Goal: Information Seeking & Learning: Learn about a topic

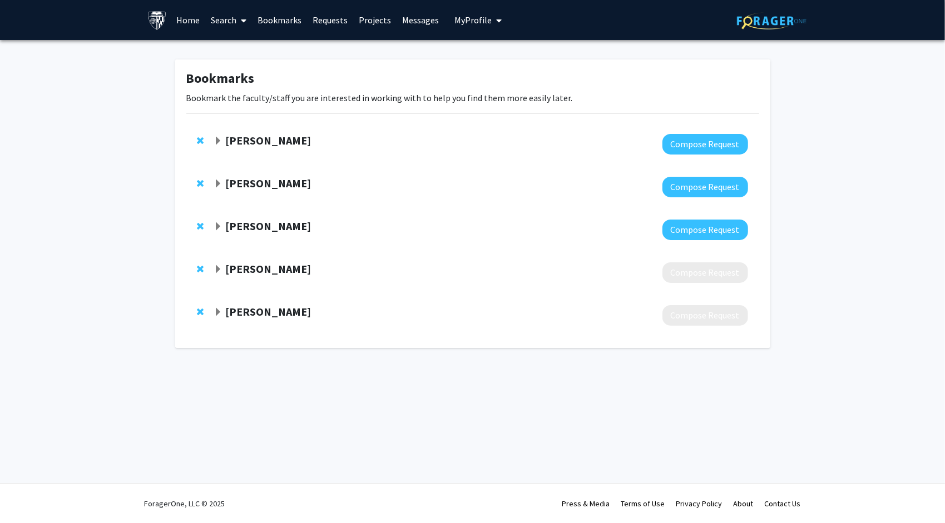
click at [239, 308] on strong "[PERSON_NAME]" at bounding box center [268, 312] width 86 height 14
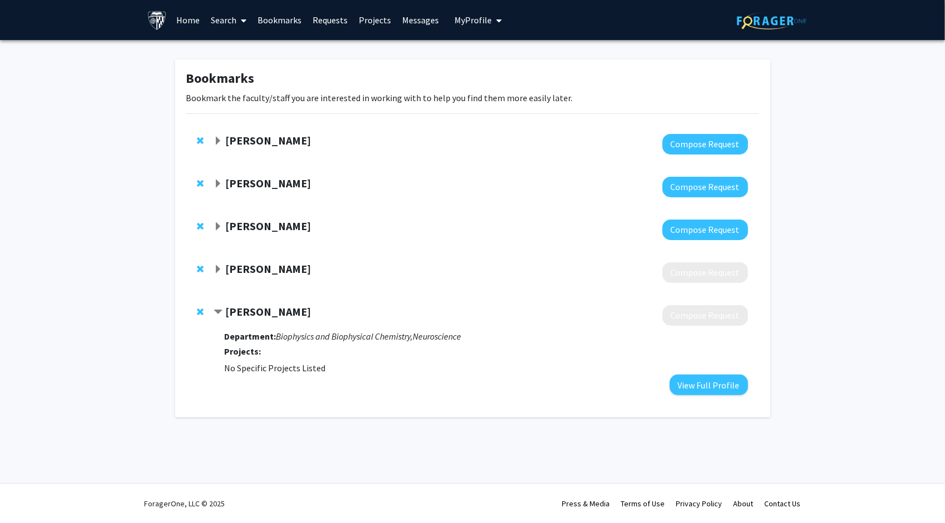
click at [239, 308] on strong "Bin Wu" at bounding box center [268, 312] width 86 height 14
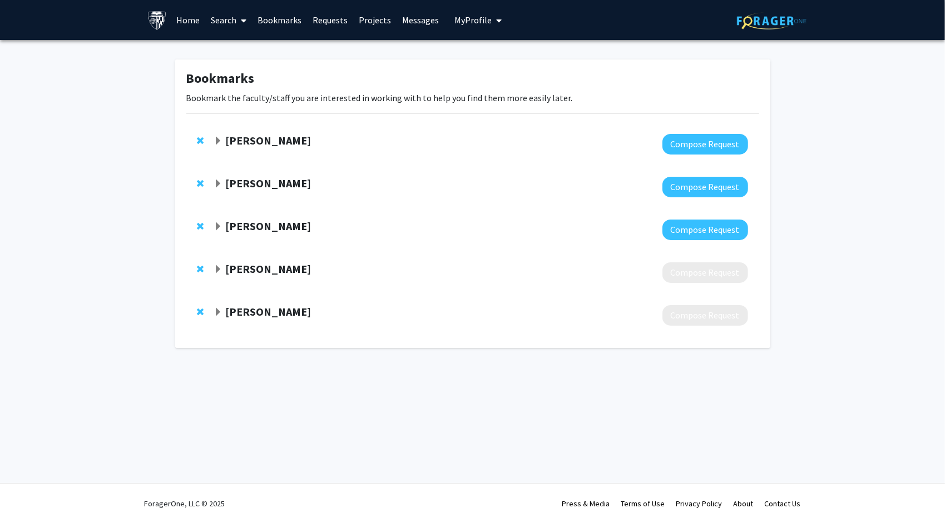
click at [247, 321] on div at bounding box center [481, 315] width 534 height 21
click at [245, 310] on strong "Bin Wu" at bounding box center [268, 312] width 86 height 14
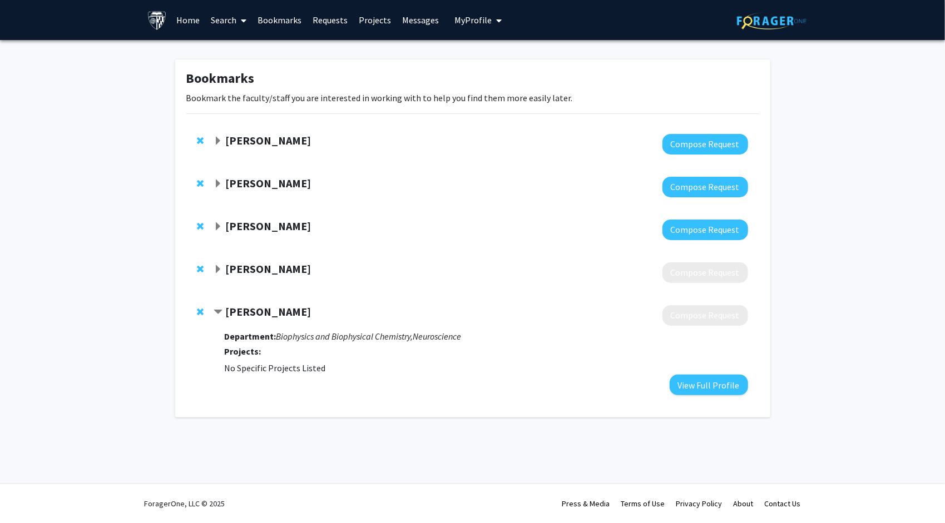
click at [584, 390] on div "Department: Biophysics and Biophysical Chemistry, Neuroscience Projects: No Spe…" at bounding box center [485, 361] width 523 height 70
click at [199, 270] on span "Remove Ana Damjanovic from bookmarks" at bounding box center [200, 269] width 7 height 9
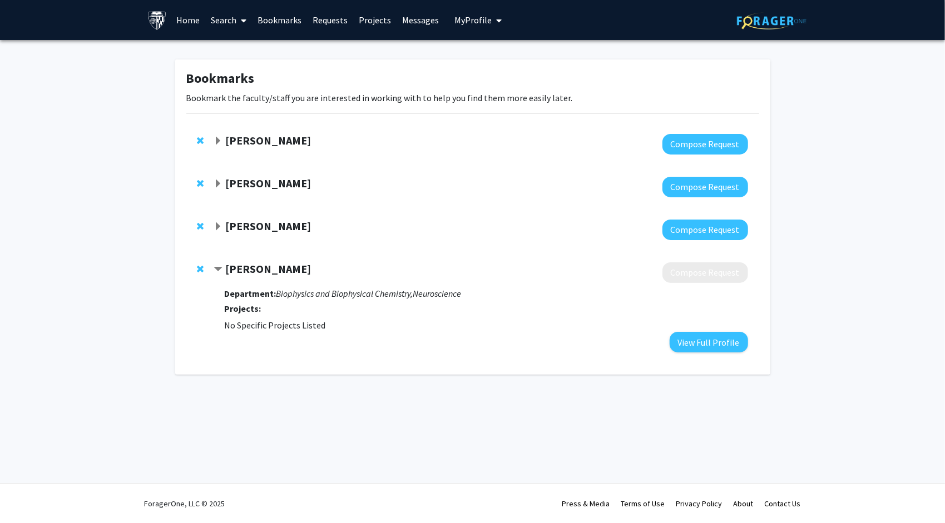
click at [250, 271] on strong "Bin Wu" at bounding box center [268, 269] width 86 height 14
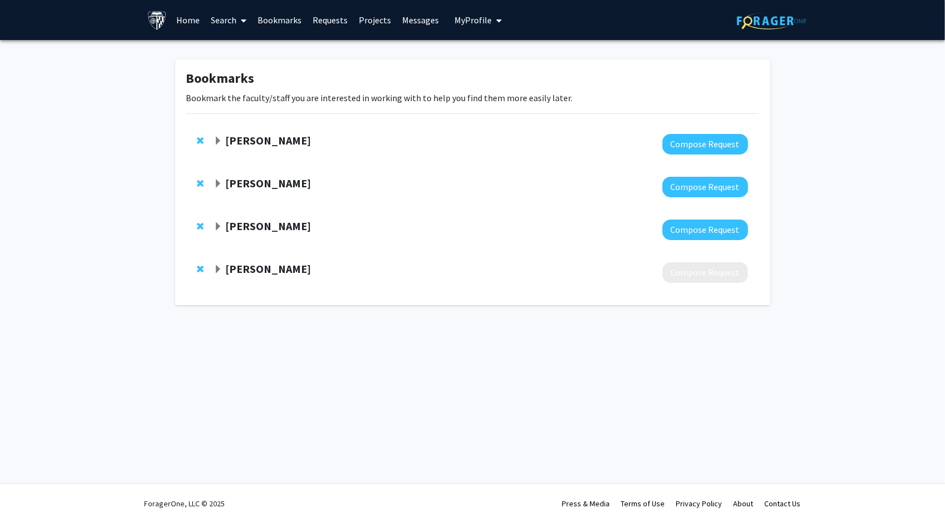
click at [256, 24] on link "Bookmarks" at bounding box center [279, 20] width 55 height 39
click at [244, 24] on icon at bounding box center [244, 20] width 6 height 9
click at [257, 56] on span "Faculty/Staff" at bounding box center [246, 51] width 82 height 22
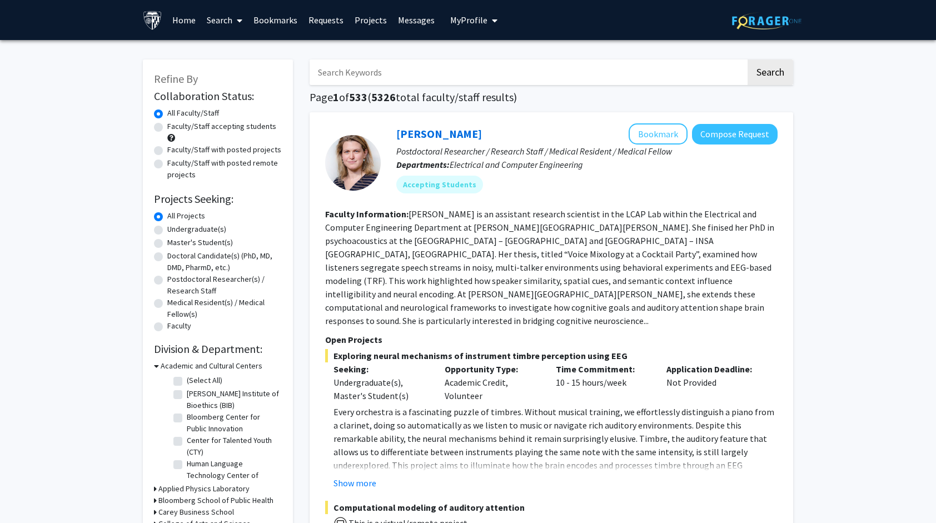
click at [370, 78] on input "Search Keywords" at bounding box center [528, 72] width 436 height 26
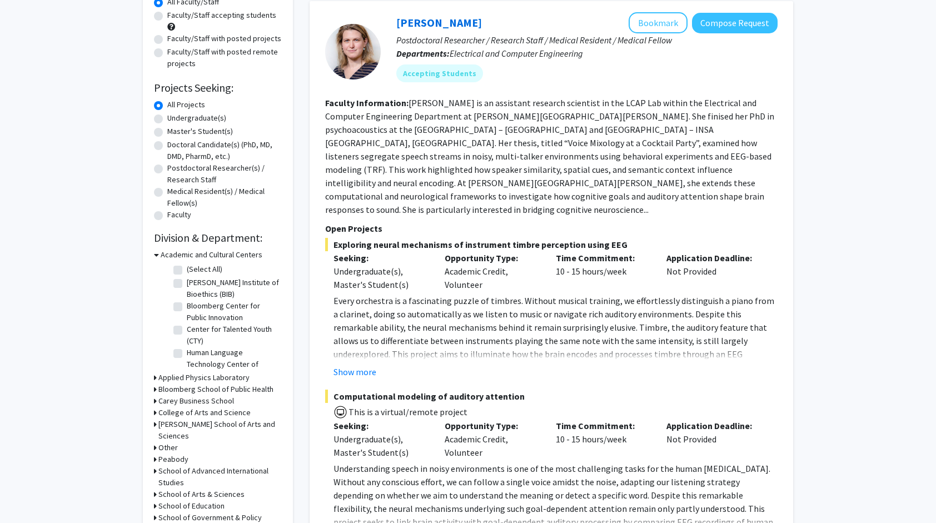
scroll to position [222, 0]
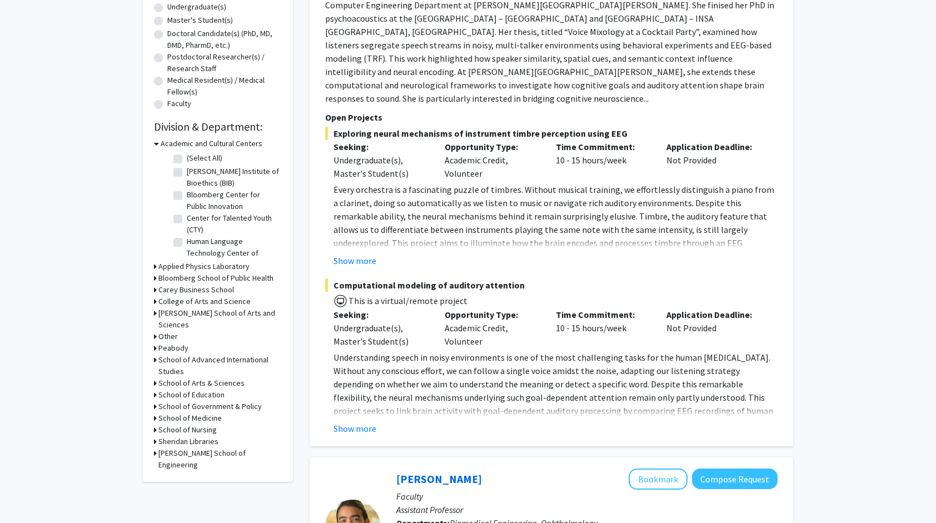
click at [204, 315] on h3 "Krieger School of Arts and Sciences" at bounding box center [219, 318] width 123 height 23
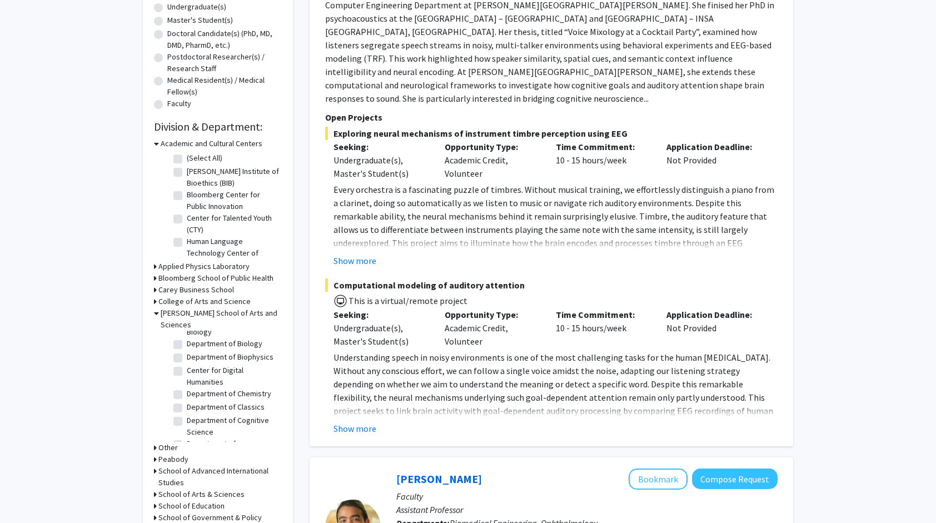
click at [218, 359] on label "Department of Biophysics" at bounding box center [230, 357] width 87 height 12
click at [194, 359] on input "Department of Biophysics" at bounding box center [190, 354] width 7 height 7
checkbox input "true"
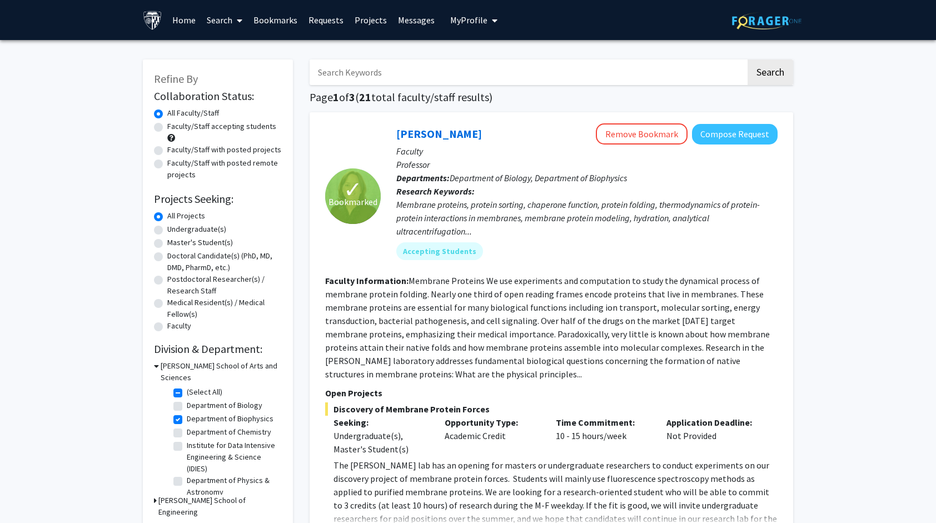
click at [191, 225] on label "Undergraduate(s)" at bounding box center [196, 230] width 59 height 12
click at [175, 225] on input "Undergraduate(s)" at bounding box center [170, 227] width 7 height 7
radio input "true"
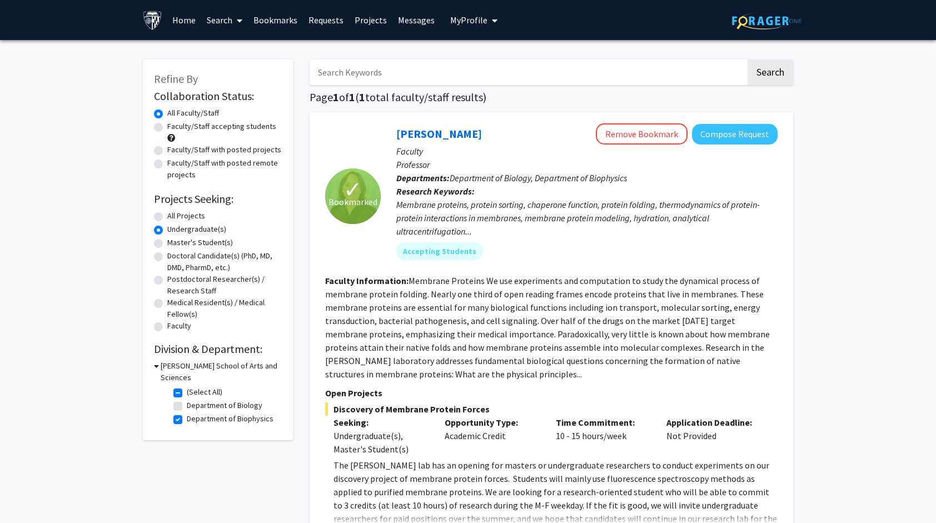
click at [169, 214] on label "All Projects" at bounding box center [186, 216] width 38 height 12
click at [169, 214] on input "All Projects" at bounding box center [170, 213] width 7 height 7
radio input "true"
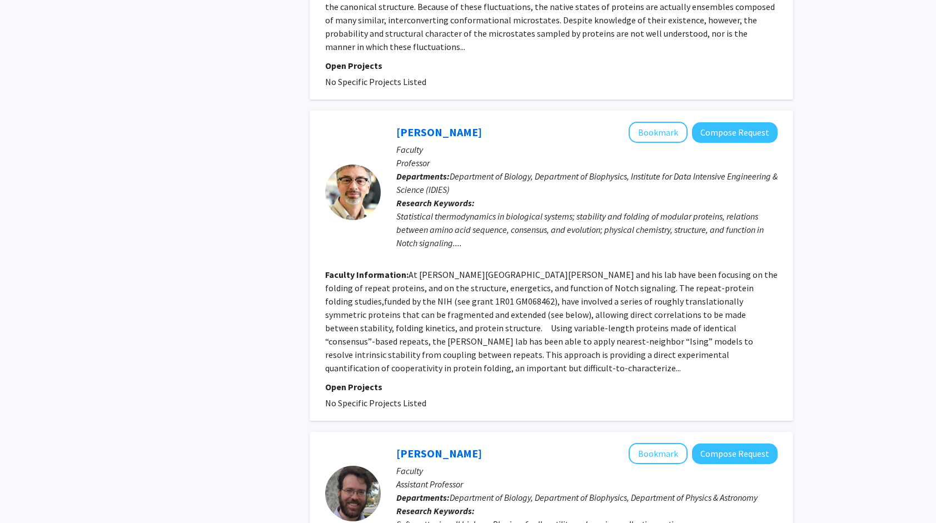
scroll to position [2613, 0]
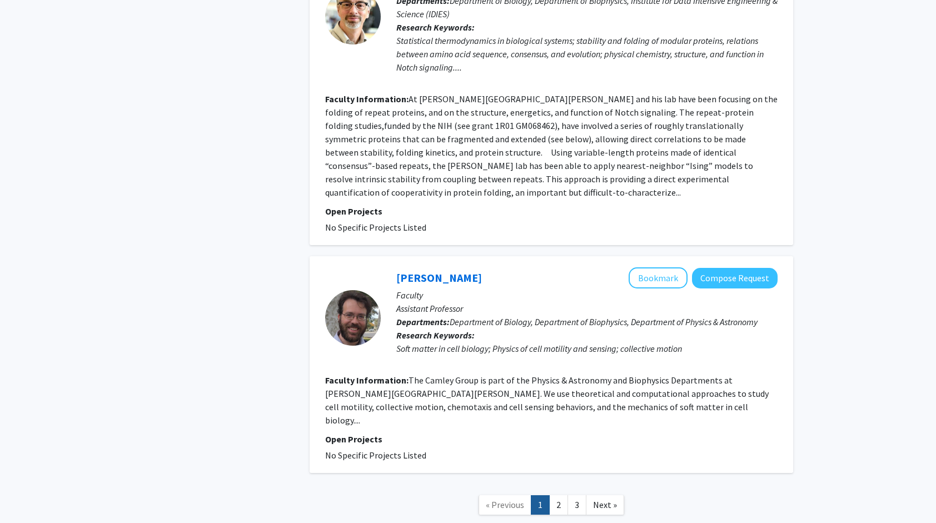
click at [588, 374] on section "Faculty Information: The Camley Group is part of the Physics & Astronomy and Bi…" at bounding box center [551, 400] width 453 height 53
click at [556, 495] on link "2" at bounding box center [558, 504] width 19 height 19
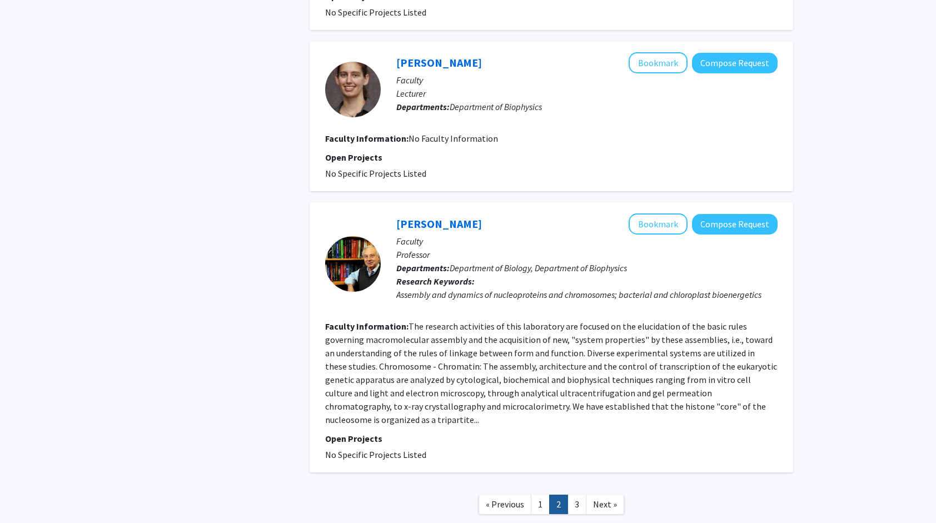
scroll to position [1818, 0]
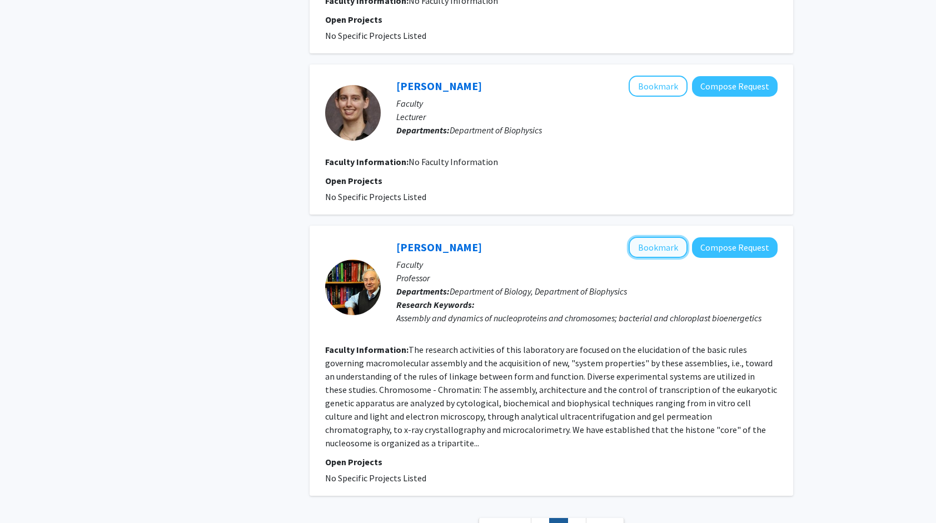
click at [649, 237] on button "Bookmark" at bounding box center [658, 247] width 59 height 21
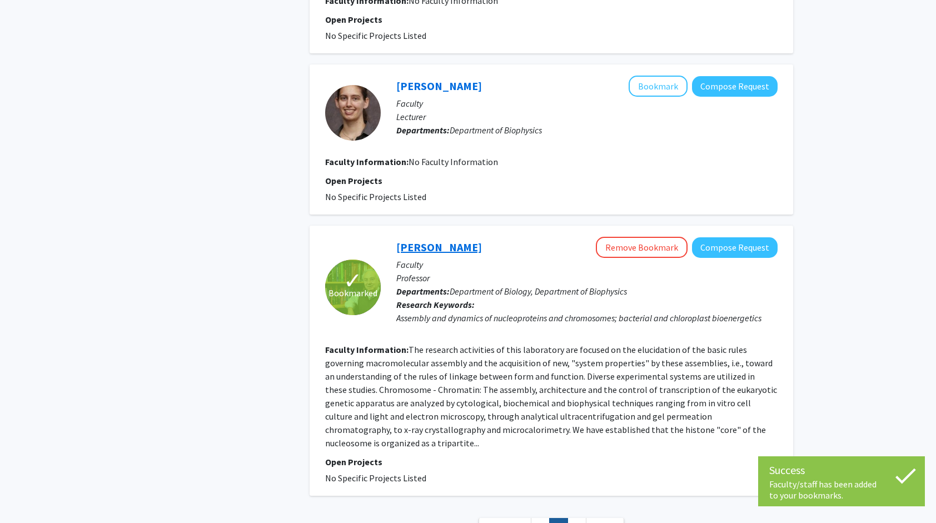
click at [430, 240] on link "[PERSON_NAME]" at bounding box center [439, 247] width 86 height 14
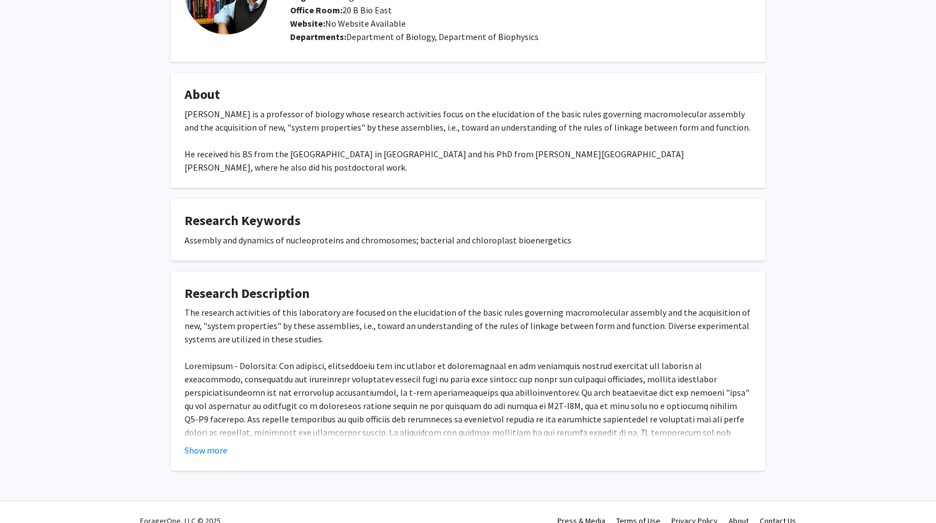
scroll to position [128, 0]
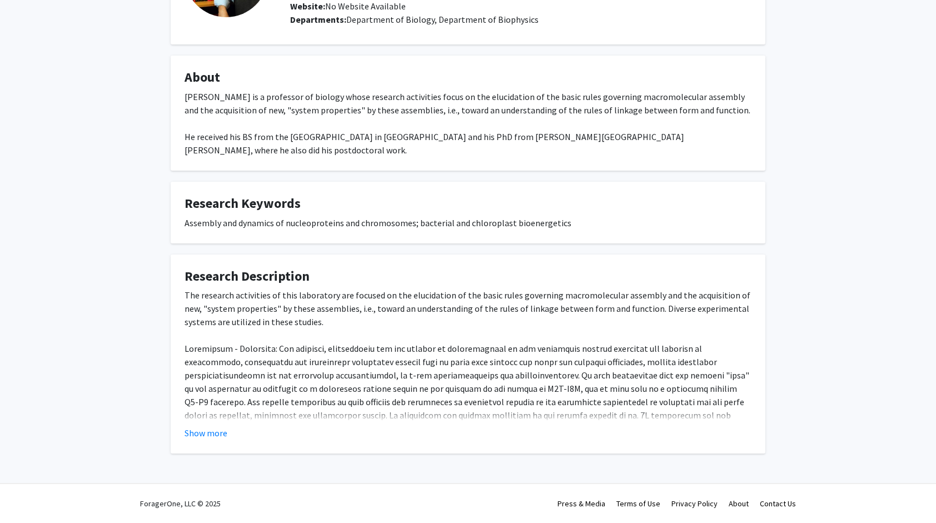
click at [206, 434] on button "Show more" at bounding box center [206, 432] width 43 height 13
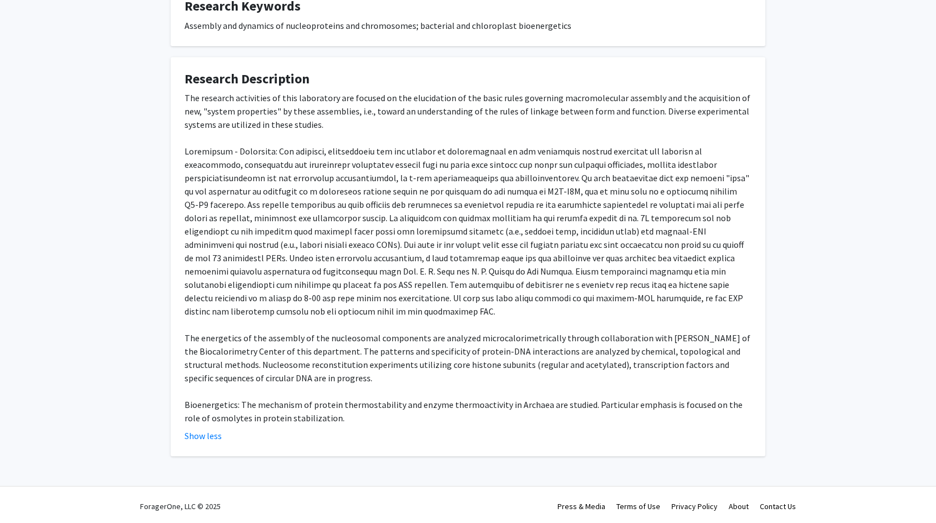
scroll to position [329, 0]
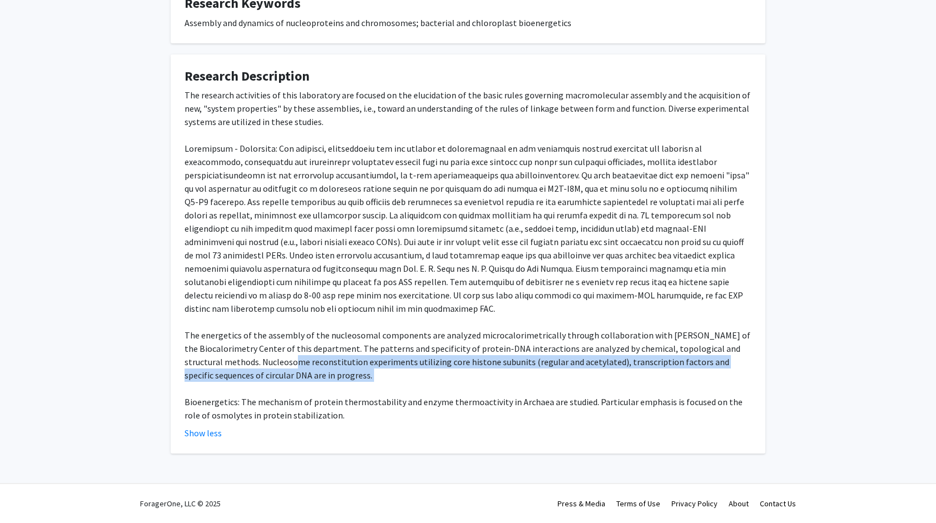
drag, startPoint x: 293, startPoint y: 389, endPoint x: 259, endPoint y: 365, distance: 42.3
click at [259, 365] on div "The research activities of this laboratory are focused on the elucidation of th…" at bounding box center [468, 255] width 567 height 334
drag, startPoint x: 259, startPoint y: 365, endPoint x: 299, endPoint y: 376, distance: 42.2
click at [299, 376] on div "The research activities of this laboratory are focused on the elucidation of th…" at bounding box center [468, 255] width 567 height 334
click at [281, 371] on div "The research activities of this laboratory are focused on the elucidation of th…" at bounding box center [468, 255] width 567 height 334
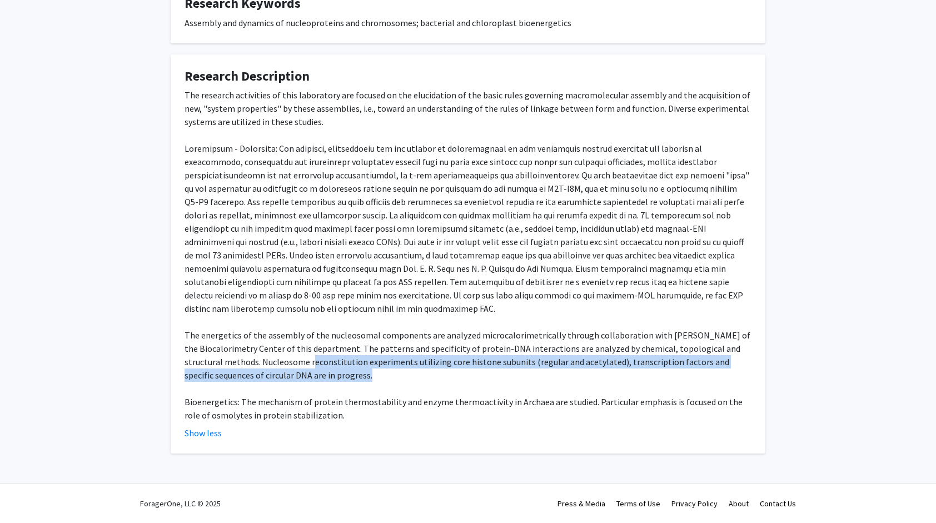
drag, startPoint x: 308, startPoint y: 371, endPoint x: 275, endPoint y: 363, distance: 34.4
click at [275, 363] on div "The research activities of this laboratory are focused on the elucidation of th…" at bounding box center [468, 255] width 567 height 334
click at [274, 363] on div "The research activities of this laboratory are focused on the elucidation of th…" at bounding box center [468, 255] width 567 height 334
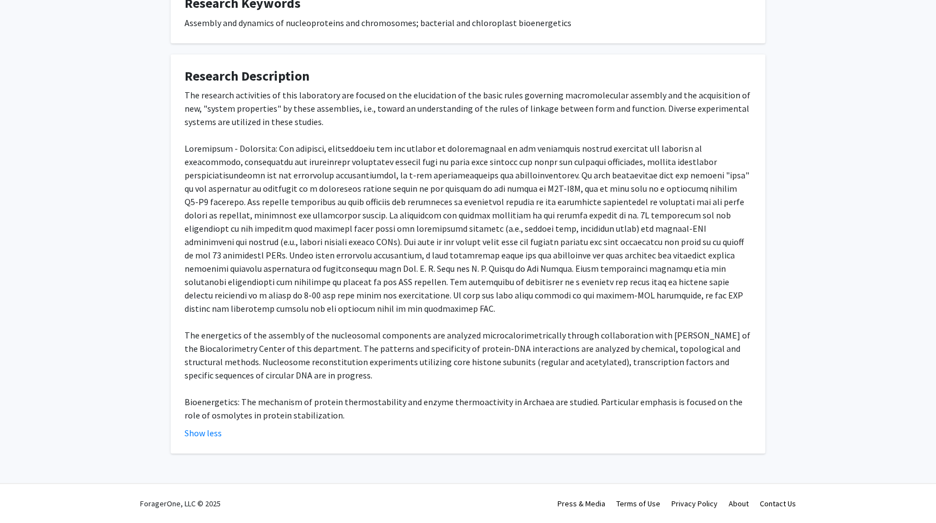
click at [269, 360] on div "The research activities of this laboratory are focused on the elucidation of th…" at bounding box center [468, 255] width 567 height 334
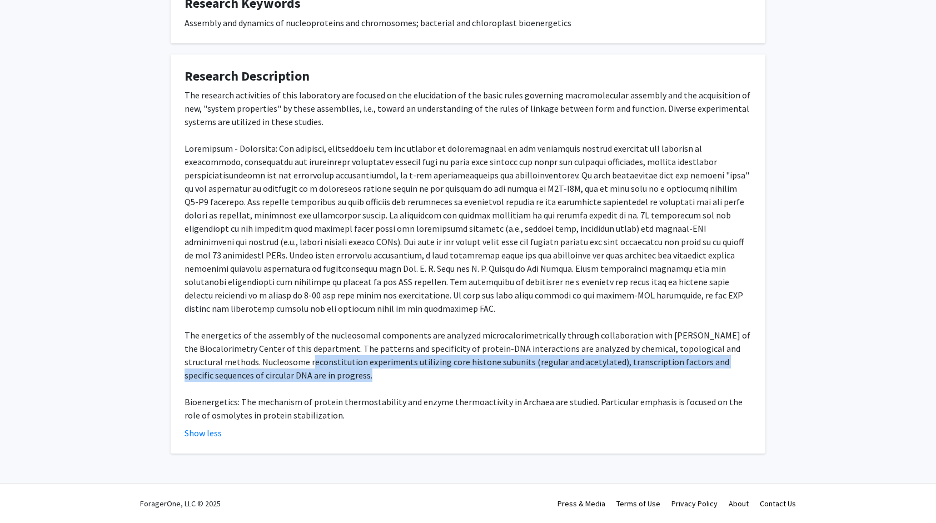
drag, startPoint x: 273, startPoint y: 359, endPoint x: 310, endPoint y: 381, distance: 43.1
click at [310, 381] on div "The research activities of this laboratory are focused on the elucidation of th…" at bounding box center [468, 255] width 567 height 334
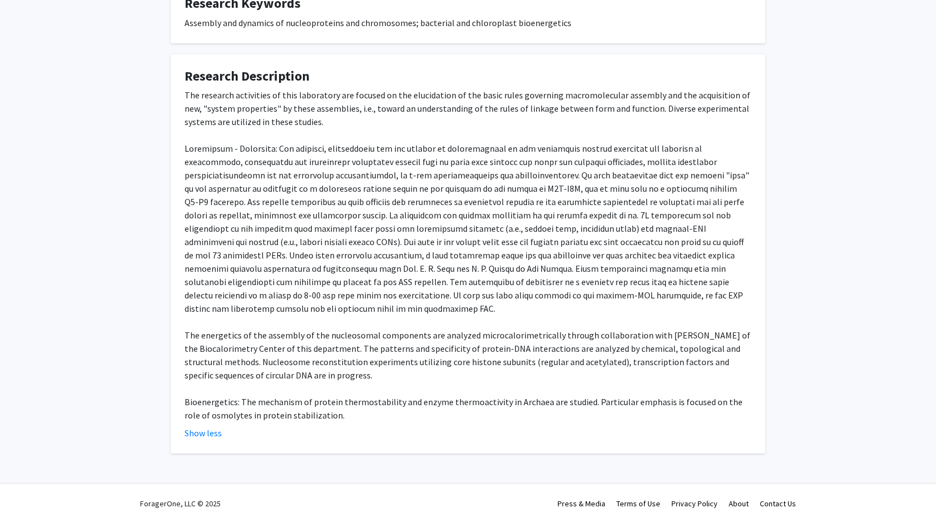
click at [312, 390] on div "The research activities of this laboratory are focused on the elucidation of th…" at bounding box center [468, 255] width 567 height 334
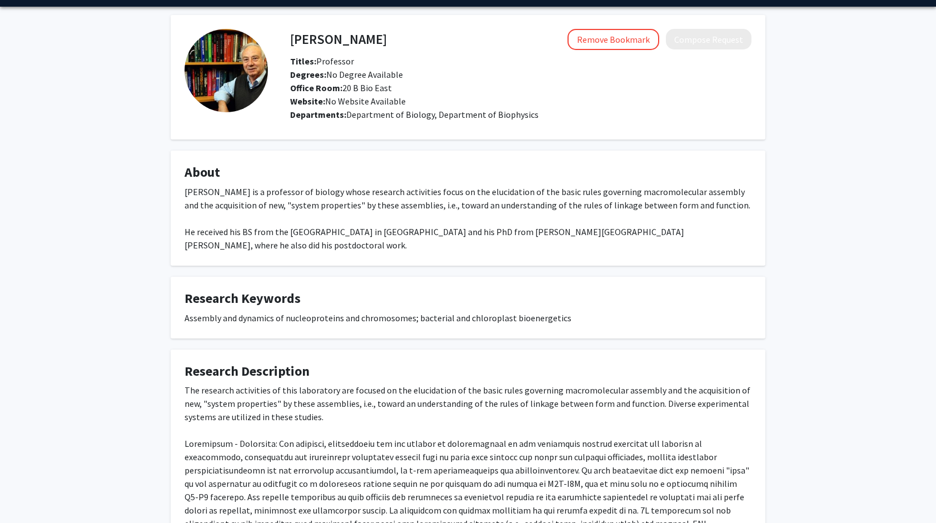
scroll to position [0, 0]
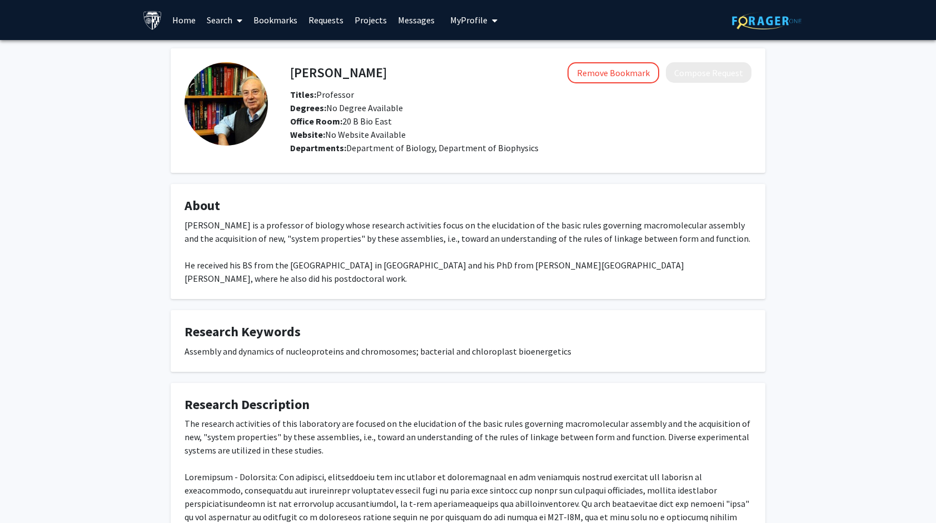
drag, startPoint x: 355, startPoint y: 73, endPoint x: 428, endPoint y: 80, distance: 72.5
click at [387, 80] on h4 "[PERSON_NAME]" at bounding box center [338, 72] width 97 height 21
copy h4 "Moudrianakis"
click at [460, 98] on div "Titles: Professor" at bounding box center [512, 94] width 461 height 13
click at [377, 187] on fg-card "About Evangelos Moudrianakis is a professor of biology whose research activitie…" at bounding box center [468, 241] width 595 height 115
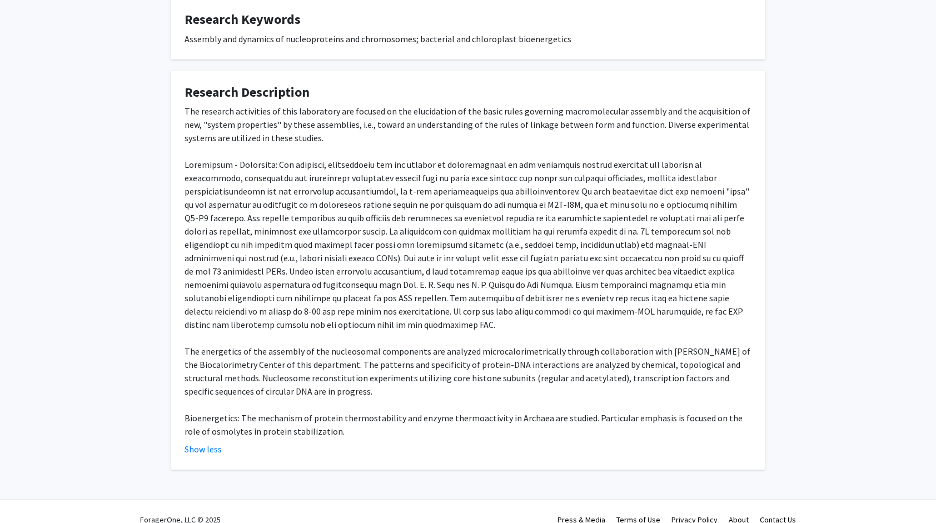
scroll to position [329, 0]
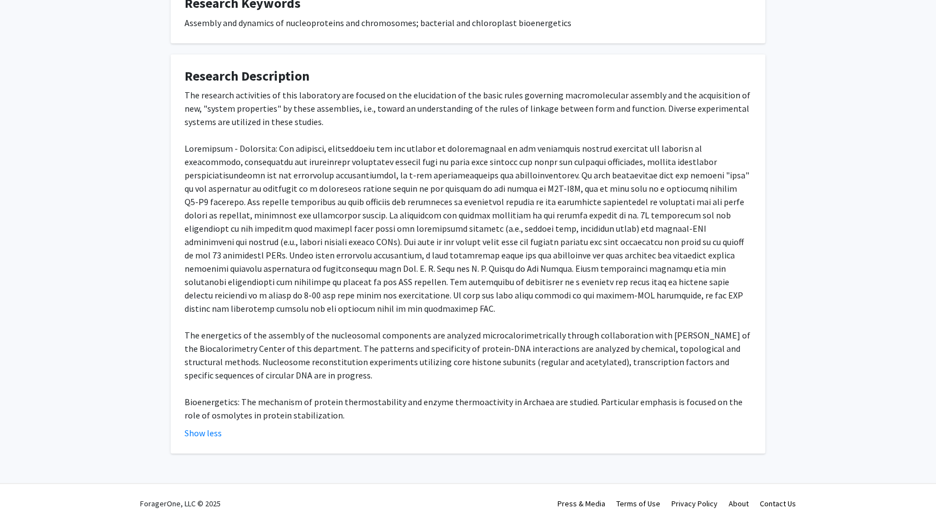
click at [563, 249] on div "The research activities of this laboratory are focused on the elucidation of th…" at bounding box center [468, 255] width 567 height 334
click at [404, 141] on div "The research activities of this laboratory are focused on the elucidation of th…" at bounding box center [468, 255] width 567 height 334
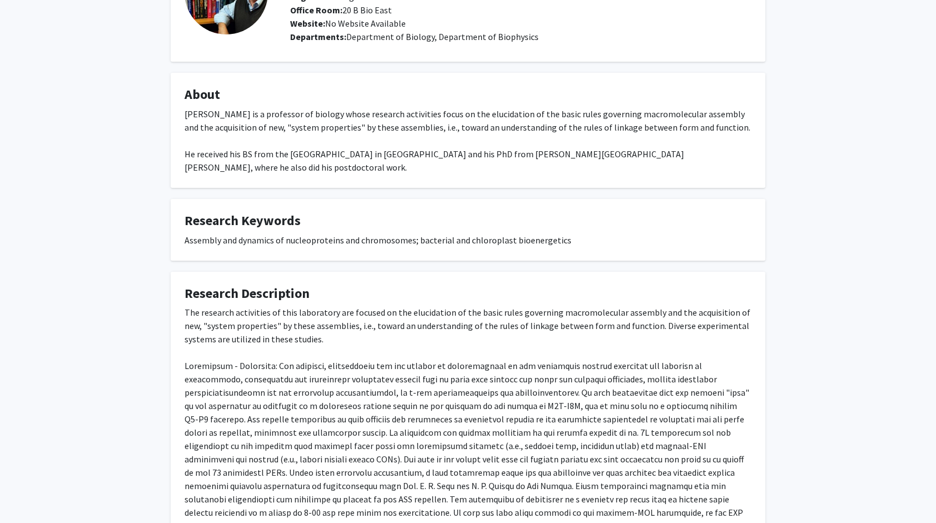
scroll to position [56, 0]
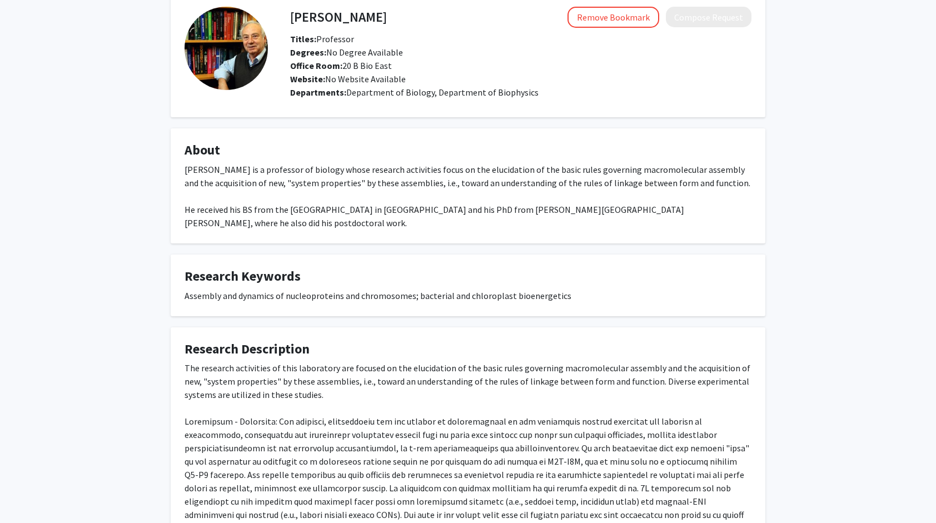
click at [504, 235] on fg-card "About Evangelos Moudrianakis is a professor of biology whose research activitie…" at bounding box center [468, 185] width 595 height 115
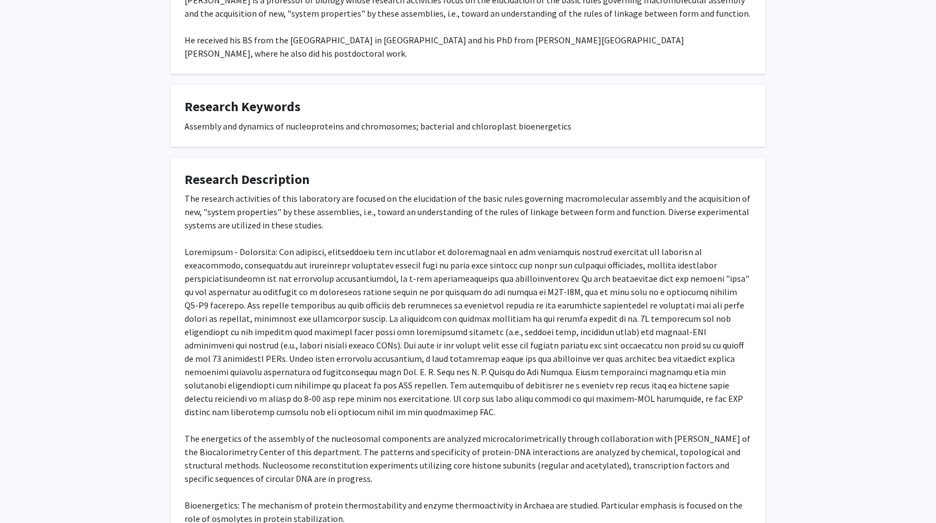
scroll to position [162, 0]
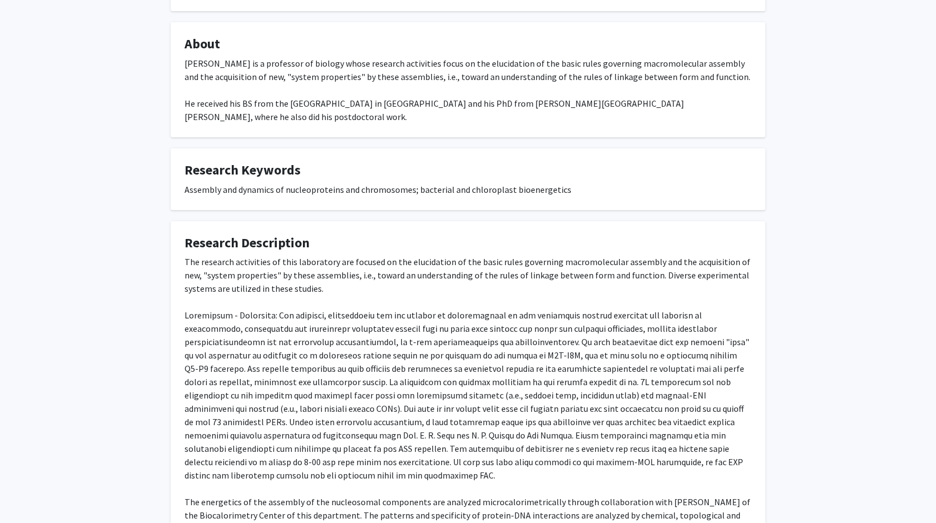
click at [409, 178] on h4 "Research Keywords" at bounding box center [468, 170] width 567 height 16
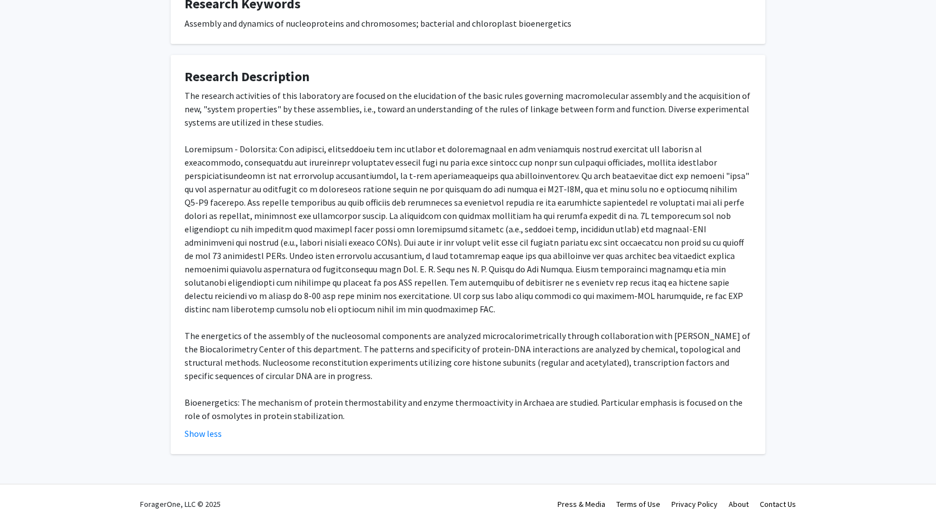
scroll to position [329, 0]
click at [516, 287] on div "The research activities of this laboratory are focused on the elucidation of th…" at bounding box center [468, 255] width 567 height 334
click at [516, 288] on div "The research activities of this laboratory are focused on the elucidation of th…" at bounding box center [468, 255] width 567 height 334
click at [491, 152] on div "The research activities of this laboratory are focused on the elucidation of th…" at bounding box center [468, 255] width 567 height 334
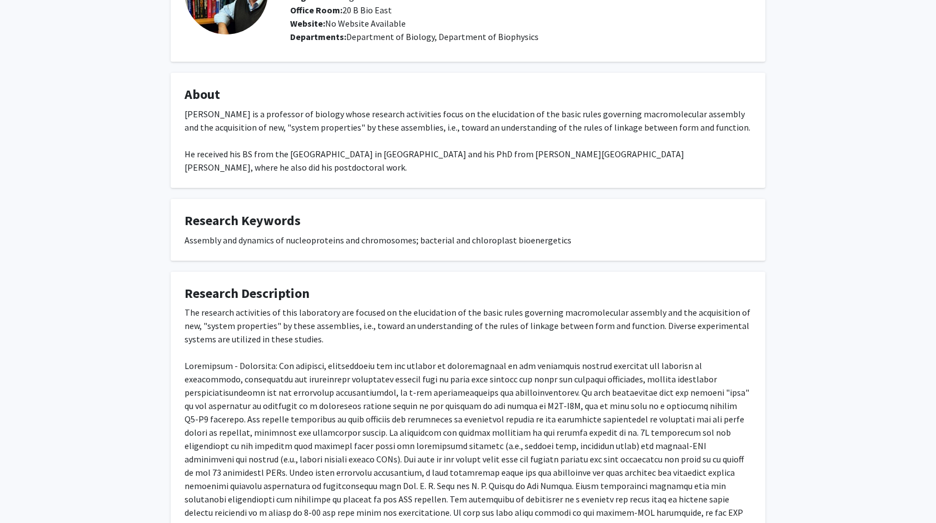
scroll to position [56, 0]
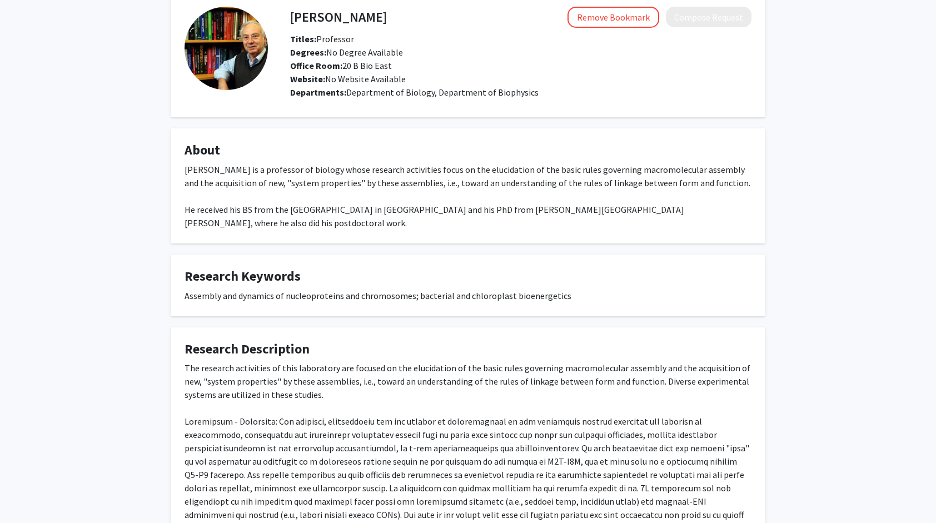
click at [401, 213] on div "Evangelos Moudrianakis is a professor of biology whose research activities focu…" at bounding box center [468, 196] width 567 height 67
click at [508, 227] on div "Evangelos Moudrianakis is a professor of biology whose research activities focu…" at bounding box center [468, 196] width 567 height 67
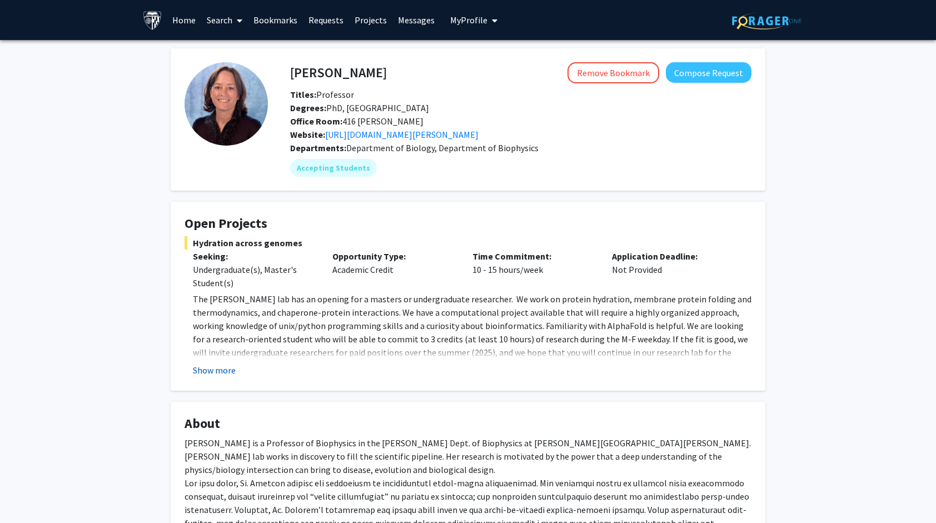
click at [213, 371] on button "Show more" at bounding box center [214, 370] width 43 height 13
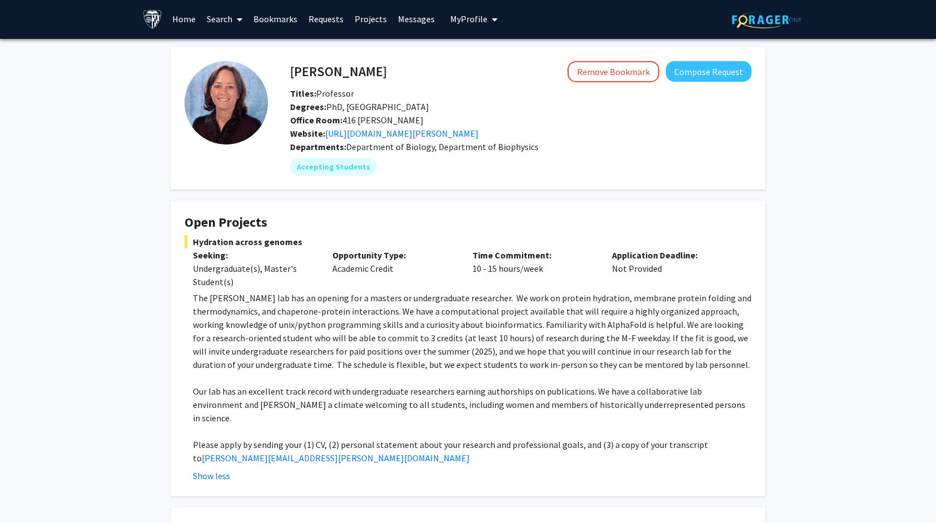
scroll to position [111, 0]
